Goal: Check status: Verify the current state of an ongoing process or item

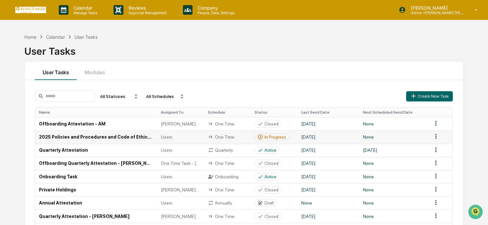
click at [100, 137] on td "2025 Policies and Procedures and Code of Ethics Attestation" at bounding box center [96, 136] width 122 height 13
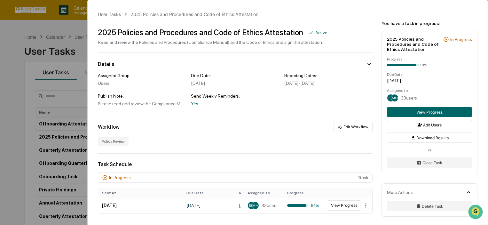
scroll to position [128, 0]
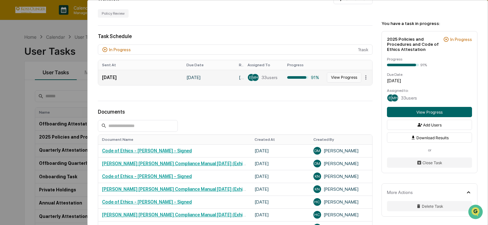
click at [333, 78] on button "View Progress" at bounding box center [344, 77] width 35 height 10
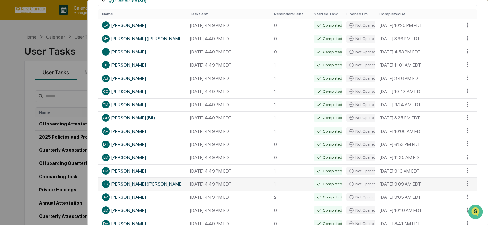
scroll to position [32, 0]
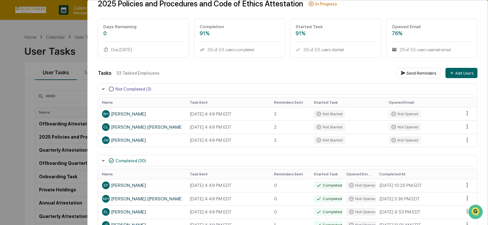
click at [30, 78] on div "User Tasks 2025 Policies and Procedures and Code of Ethics Attestation Task Det…" at bounding box center [244, 112] width 488 height 225
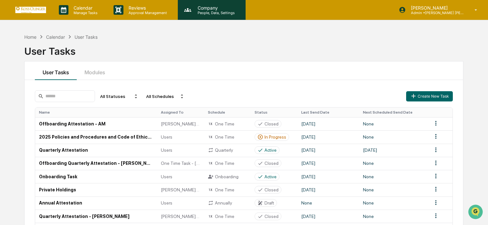
click at [231, 9] on p "Company" at bounding box center [215, 7] width 45 height 5
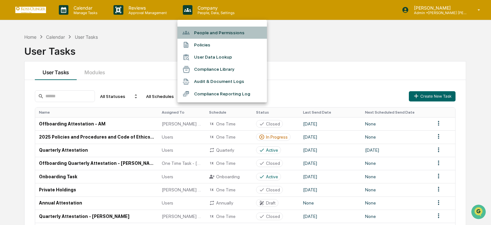
click at [225, 36] on li "People and Permissions" at bounding box center [223, 33] width 90 height 12
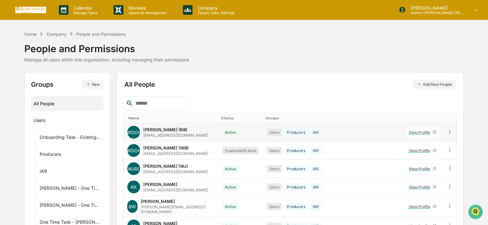
click at [419, 132] on div "View Profile" at bounding box center [421, 132] width 24 height 5
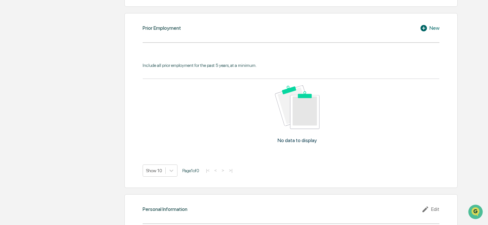
scroll to position [594, 0]
